Goal: Book appointment/travel/reservation

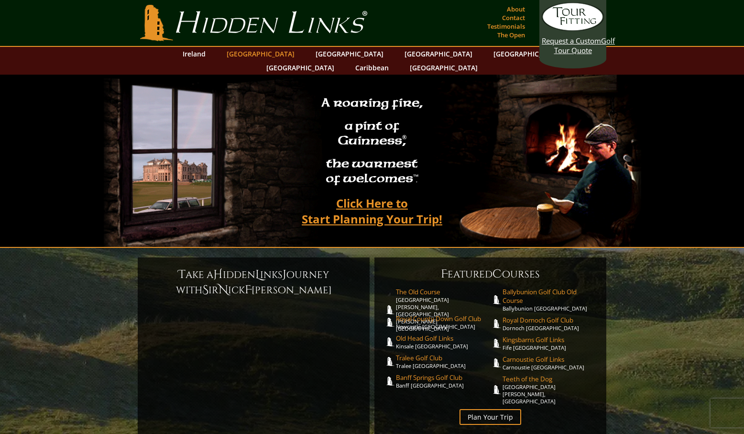
click at [278, 52] on link "[GEOGRAPHIC_DATA]" at bounding box center [260, 54] width 77 height 14
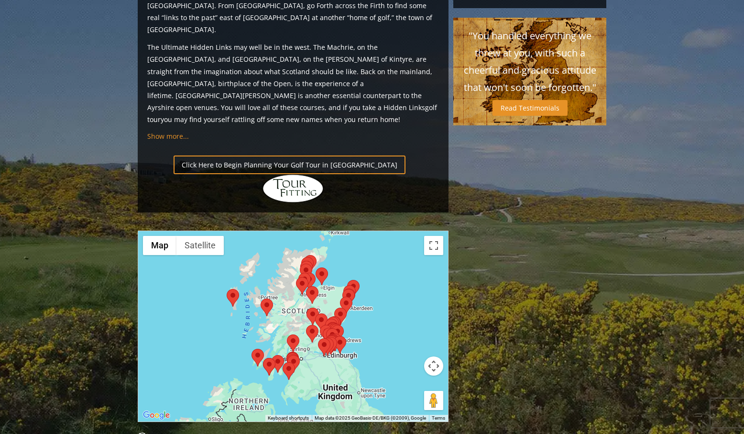
scroll to position [976, 0]
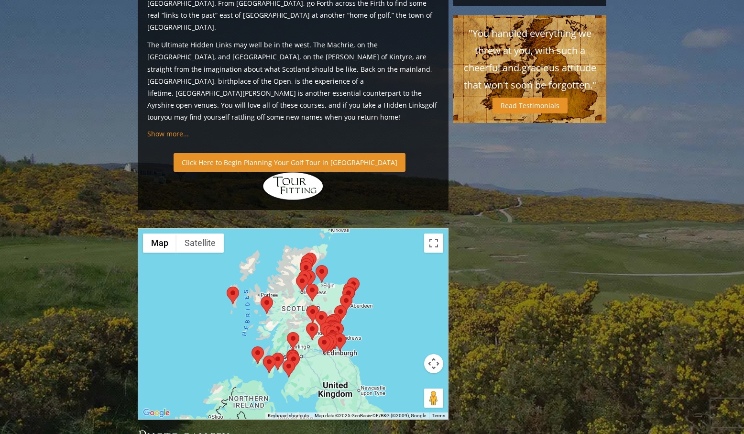
click at [309, 153] on link "Click Here to Begin Planning Your Golf Tour in [GEOGRAPHIC_DATA]" at bounding box center [290, 162] width 232 height 19
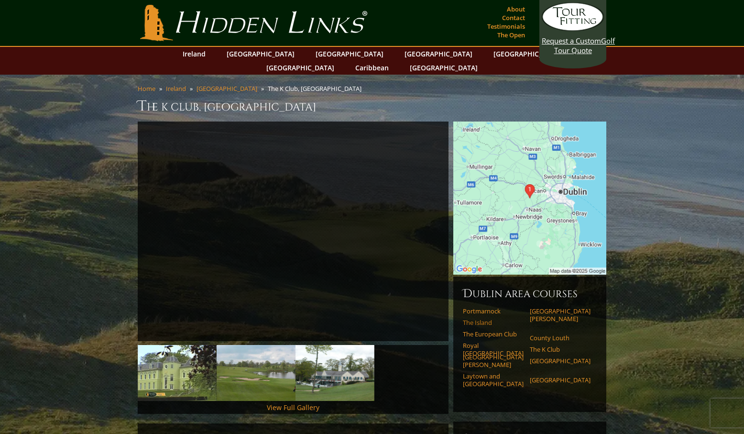
click at [485, 318] on link "The Island" at bounding box center [493, 322] width 61 height 8
